Goal: Information Seeking & Learning: Learn about a topic

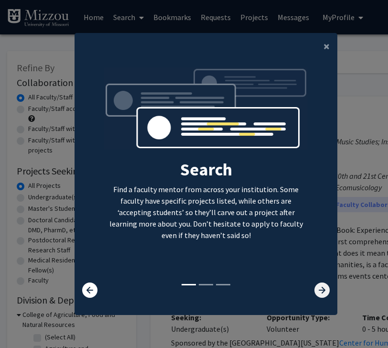
click at [207, 289] on icon at bounding box center [322, 290] width 15 height 15
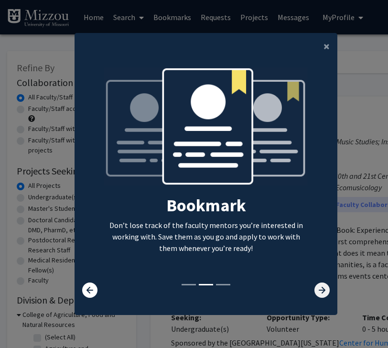
click at [207, 289] on icon at bounding box center [322, 290] width 15 height 15
click at [207, 51] on span "×" at bounding box center [327, 46] width 6 height 15
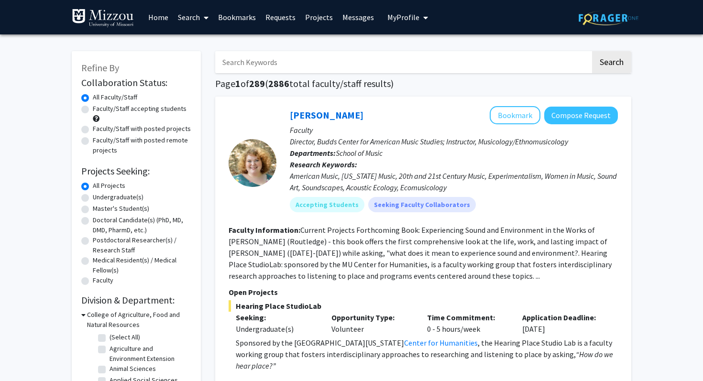
click at [207, 20] on span "My Profile" at bounding box center [403, 17] width 32 height 10
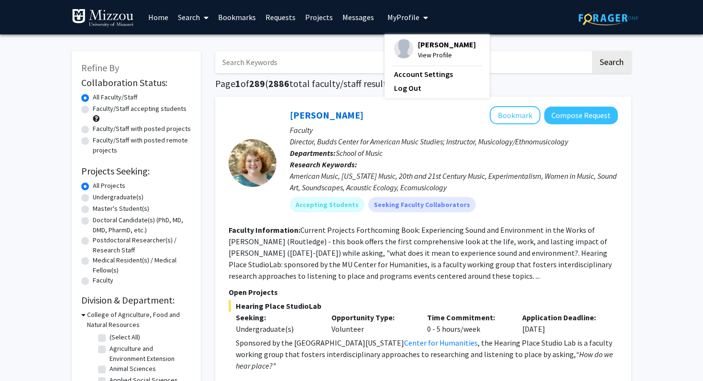
click at [207, 40] on span "[PERSON_NAME]" at bounding box center [447, 44] width 58 height 11
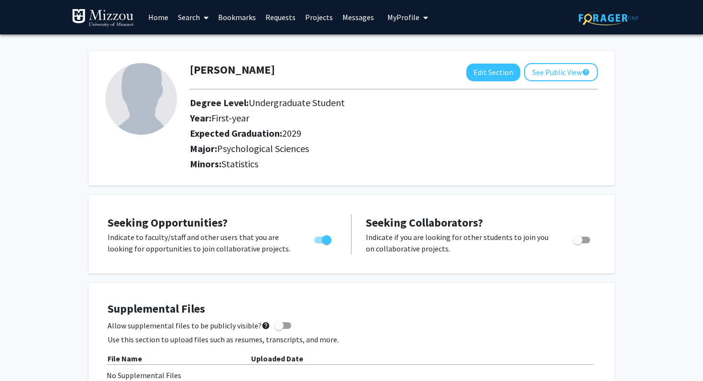
click at [207, 16] on link "Projects" at bounding box center [318, 16] width 37 height 33
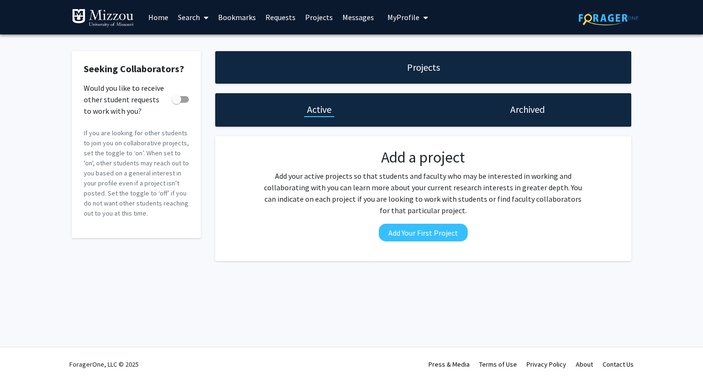
click at [159, 14] on link "Home" at bounding box center [158, 16] width 30 height 33
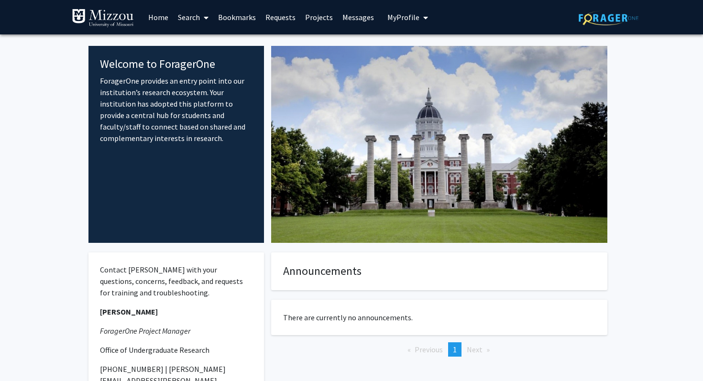
click at [190, 18] on link "Search" at bounding box center [193, 16] width 40 height 33
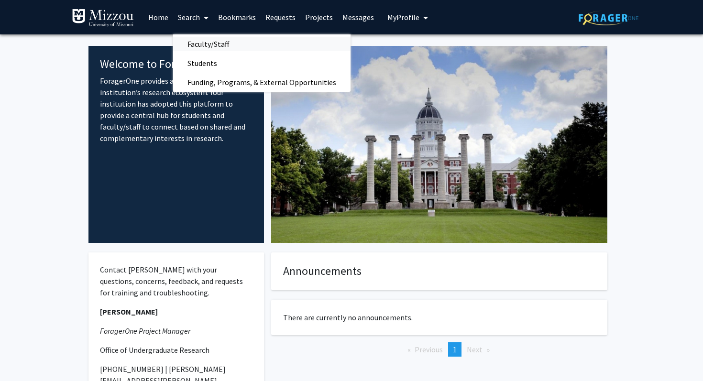
click at [206, 41] on span "Faculty/Staff" at bounding box center [208, 43] width 70 height 19
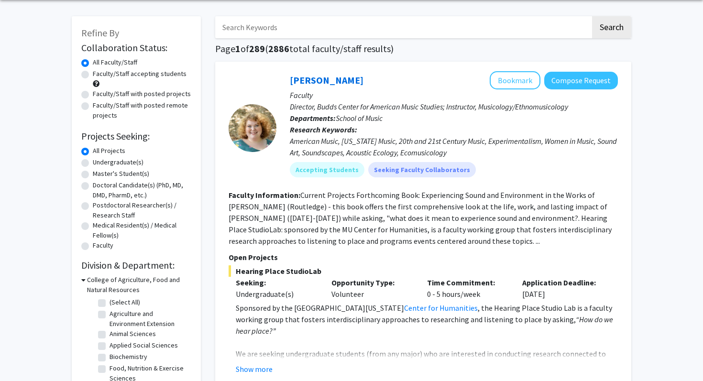
scroll to position [38, 0]
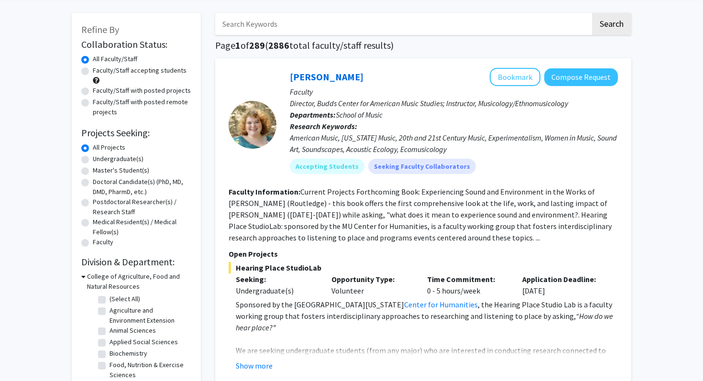
click at [151, 70] on label "Faculty/Staff accepting students" at bounding box center [140, 71] width 94 height 10
click at [99, 70] on input "Faculty/Staff accepting students" at bounding box center [96, 69] width 6 height 6
radio input "true"
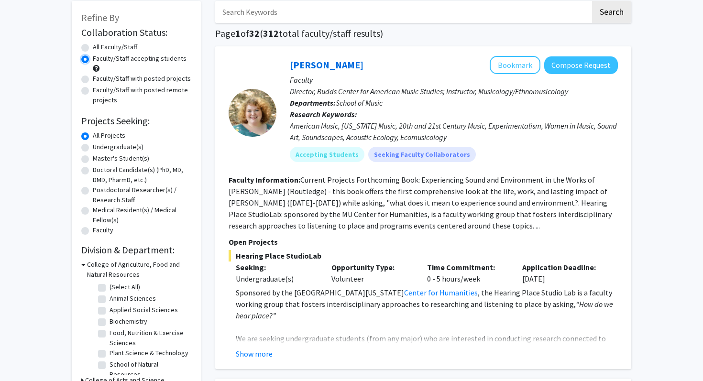
scroll to position [52, 0]
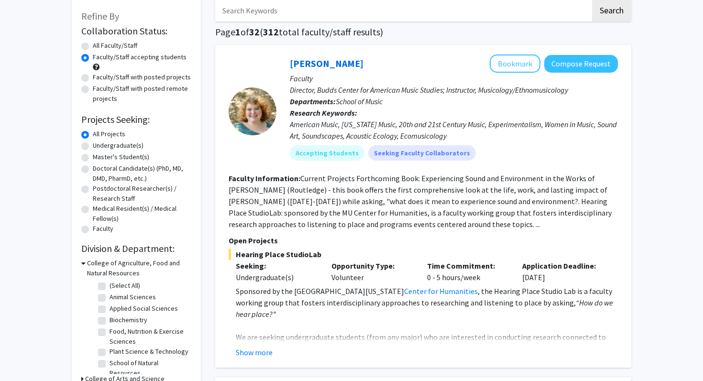
click at [122, 144] on label "Undergraduate(s)" at bounding box center [118, 146] width 51 height 10
click at [99, 144] on input "Undergraduate(s)" at bounding box center [96, 144] width 6 height 6
radio input "true"
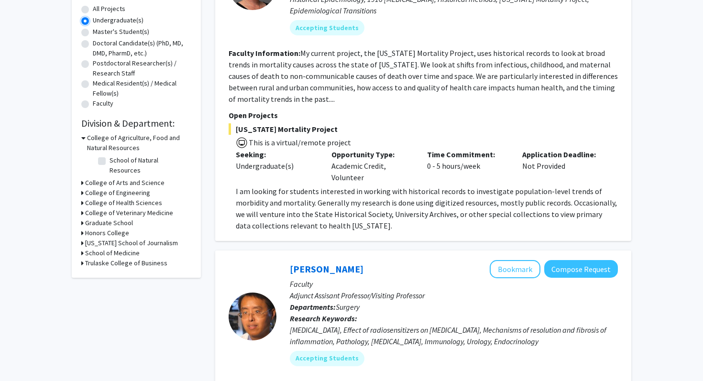
scroll to position [179, 0]
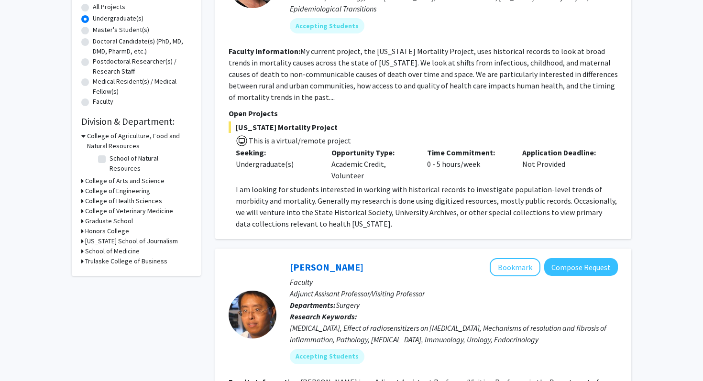
click at [115, 226] on h3 "Honors College" at bounding box center [107, 231] width 44 height 10
click at [112, 176] on h3 "College of Arts and Science" at bounding box center [124, 181] width 79 height 10
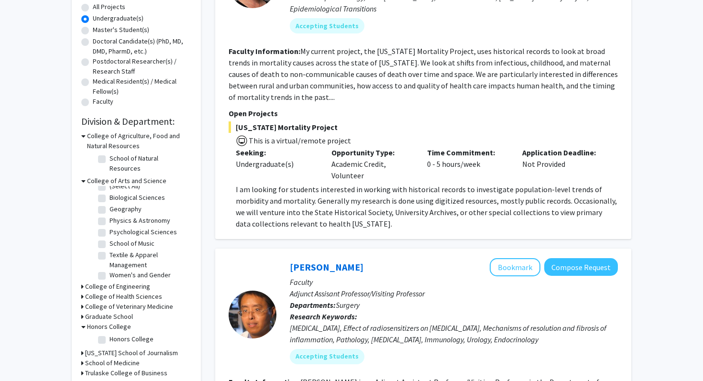
scroll to position [18, 0]
click at [109, 216] on label "Psychological Sciences" at bounding box center [142, 221] width 67 height 10
click at [109, 216] on input "Psychological Sciences" at bounding box center [112, 219] width 6 height 6
checkbox input "true"
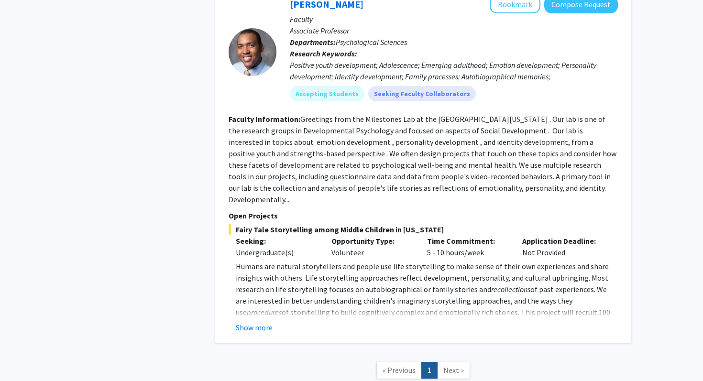
scroll to position [780, 0]
